Goal: Task Accomplishment & Management: Use online tool/utility

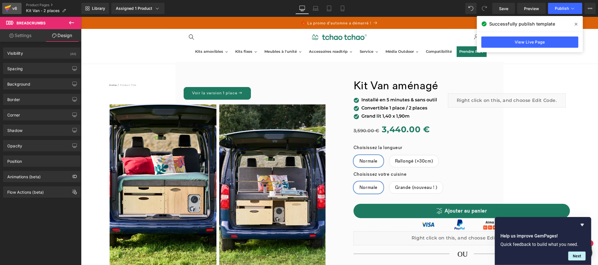
click at [13, 10] on div "v6" at bounding box center [14, 8] width 7 height 7
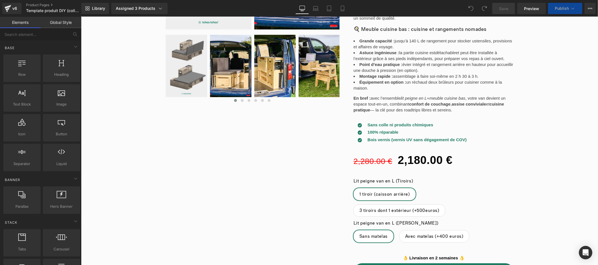
scroll to position [172, 0]
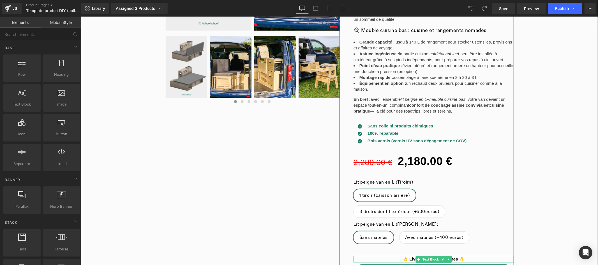
click at [453, 256] on strong "👌 Livraison en 2 semaines 👌" at bounding box center [434, 258] width 62 height 5
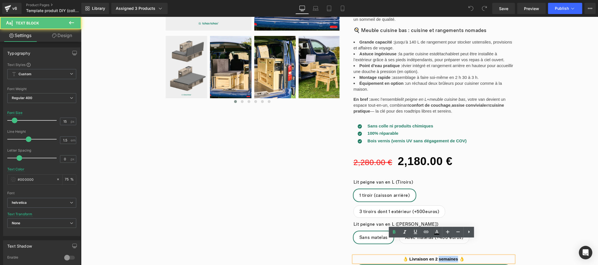
click at [453, 256] on strong "👌 Livraison en 2 semaines 👌" at bounding box center [434, 258] width 62 height 5
click at [455, 256] on strong "👌 Livraison en 2 semaines 👌" at bounding box center [434, 258] width 62 height 5
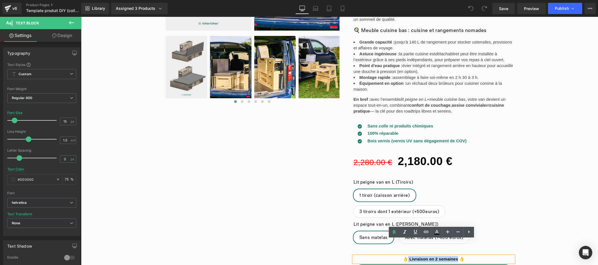
drag, startPoint x: 455, startPoint y: 242, endPoint x: 406, endPoint y: 242, distance: 49.1
click at [406, 256] on strong "👌 Livraison en 2 semaines 👌" at bounding box center [434, 258] width 62 height 5
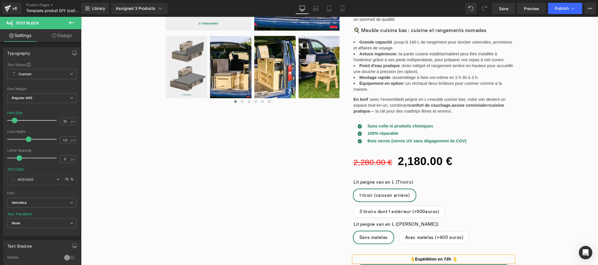
click at [413, 256] on strong "👌Expédition en 72h 👌" at bounding box center [434, 258] width 48 height 5
click at [539, 230] on div "‹ ›" at bounding box center [339, 170] width 517 height 550
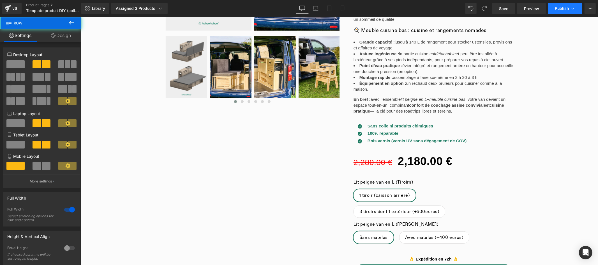
click at [568, 7] on span "Publish" at bounding box center [562, 8] width 14 height 4
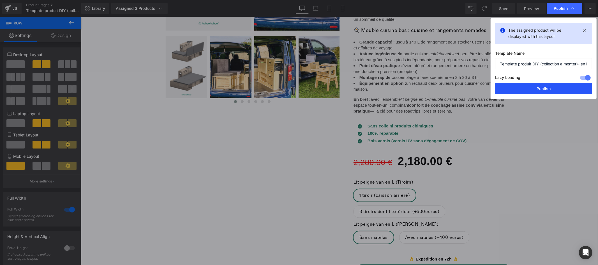
drag, startPoint x: 542, startPoint y: 87, endPoint x: 182, endPoint y: 24, distance: 365.5
click at [542, 87] on button "Publish" at bounding box center [543, 88] width 97 height 11
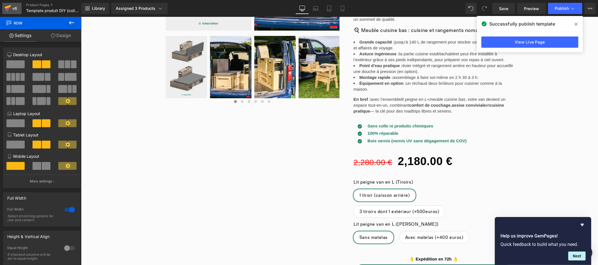
click at [11, 8] on div "v6" at bounding box center [14, 8] width 7 height 7
